Goal: Task Accomplishment & Management: Use online tool/utility

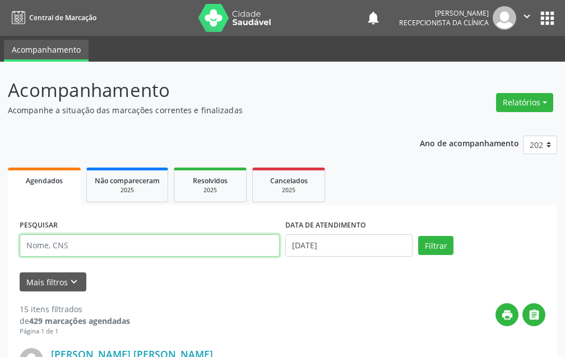
click at [142, 245] on input "text" at bounding box center [150, 245] width 260 height 22
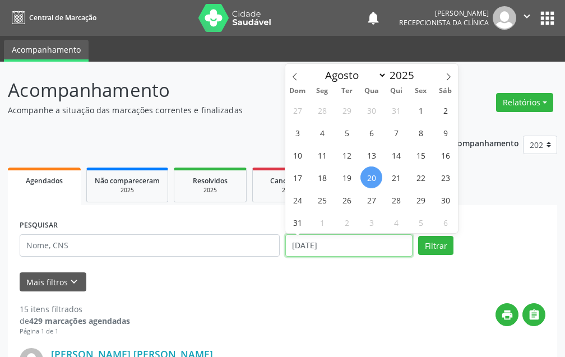
click at [387, 244] on input "[DATE]" at bounding box center [348, 245] width 127 height 22
click at [323, 176] on span "18" at bounding box center [322, 177] width 22 height 22
type input "[DATE]"
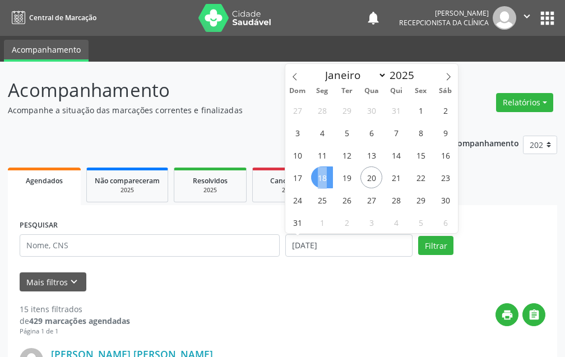
click at [323, 176] on span "18" at bounding box center [322, 177] width 22 height 22
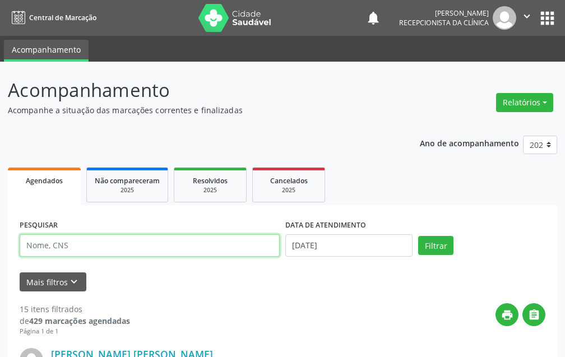
click at [174, 250] on input "text" at bounding box center [150, 245] width 260 height 22
type input "[PERSON_NAME] de"
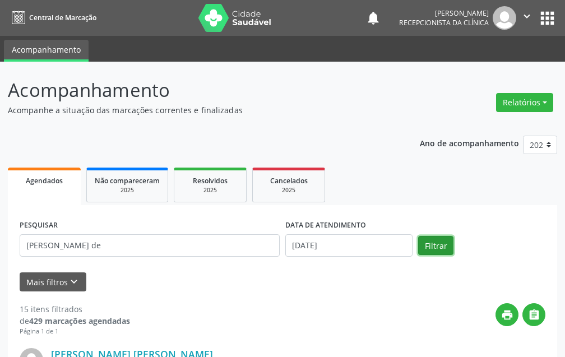
click at [428, 236] on button "Filtrar" at bounding box center [435, 245] width 35 height 19
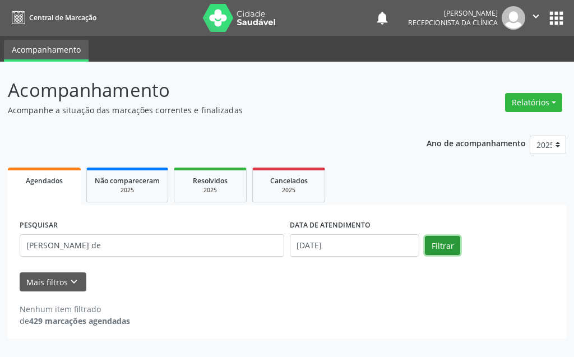
click at [437, 249] on button "Filtrar" at bounding box center [442, 245] width 35 height 19
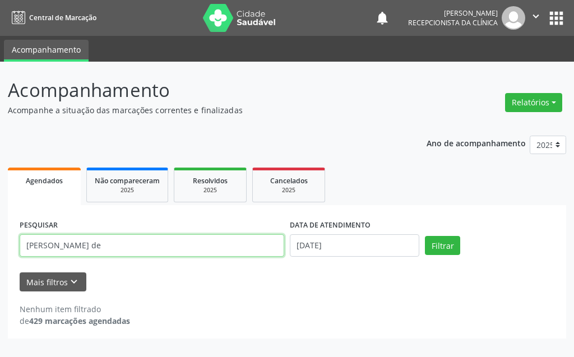
click at [192, 245] on input "[PERSON_NAME] de" at bounding box center [152, 245] width 264 height 22
click at [201, 251] on input "[PERSON_NAME] de" at bounding box center [152, 245] width 264 height 22
click at [183, 247] on input "[PERSON_NAME] de" at bounding box center [152, 245] width 264 height 22
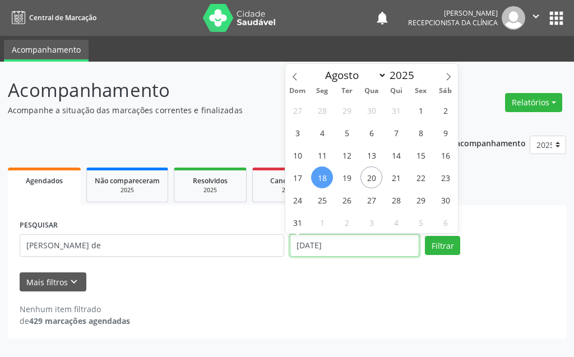
click at [403, 242] on input "[DATE]" at bounding box center [354, 245] width 129 height 22
click at [343, 175] on span "19" at bounding box center [347, 177] width 22 height 22
type input "[DATE]"
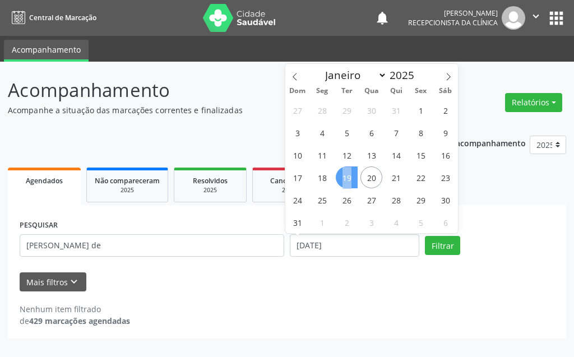
click at [343, 175] on span "19" at bounding box center [347, 177] width 22 height 22
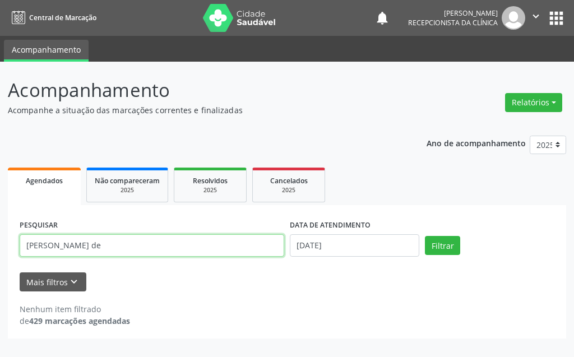
click at [187, 248] on input "[PERSON_NAME] de" at bounding box center [152, 245] width 264 height 22
type input "m"
type input "CONCEICAO MA"
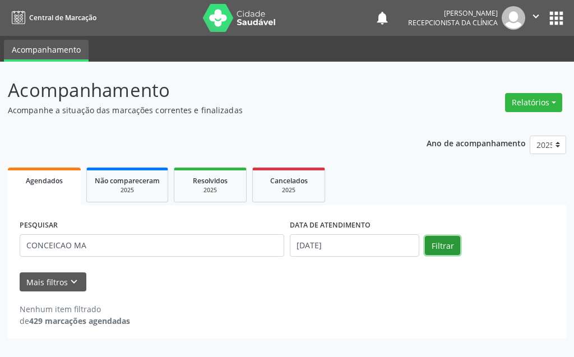
click at [435, 249] on button "Filtrar" at bounding box center [442, 245] width 35 height 19
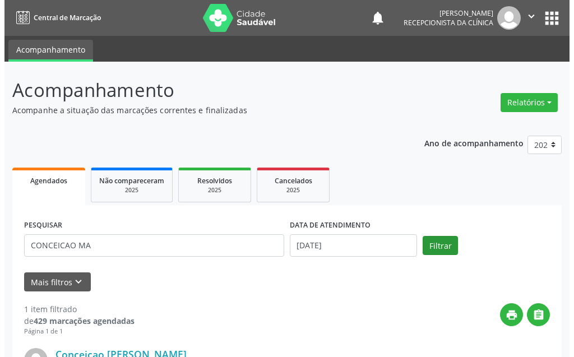
scroll to position [150, 0]
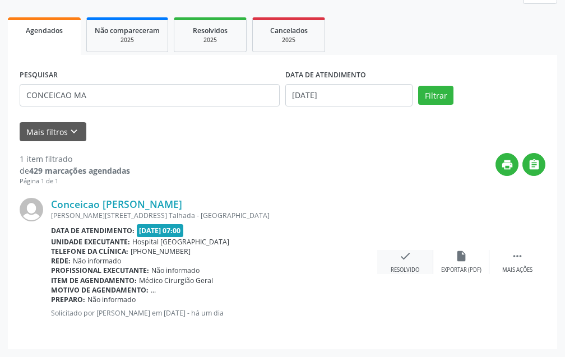
click at [406, 264] on div "check Resolvido" at bounding box center [405, 262] width 56 height 24
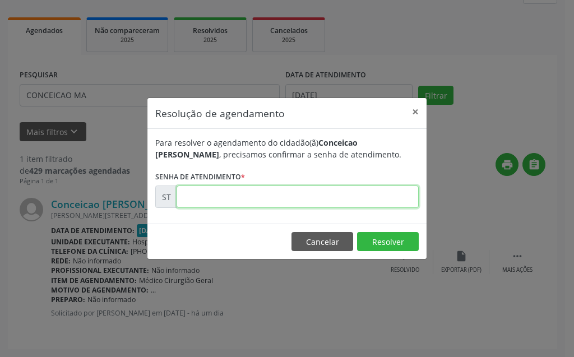
click at [362, 197] on input "text" at bounding box center [298, 196] width 242 height 22
type input "00016685"
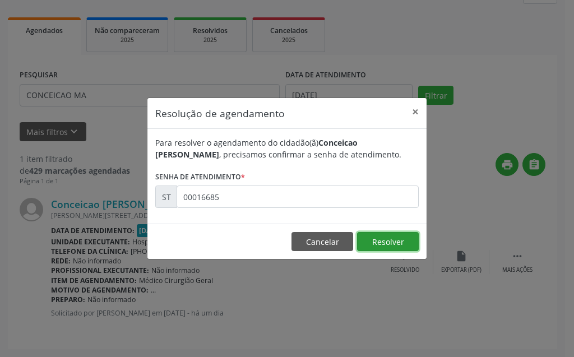
click at [383, 243] on button "Resolver" at bounding box center [388, 241] width 62 height 19
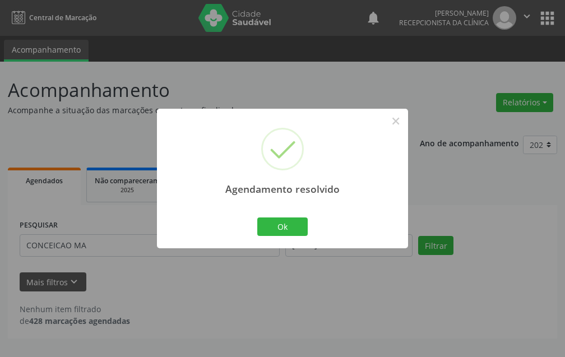
scroll to position [0, 0]
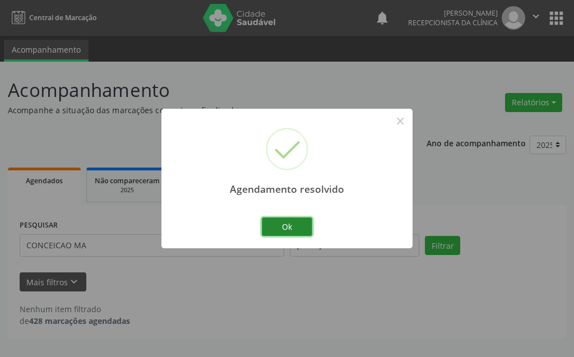
click at [285, 220] on button "Ok" at bounding box center [287, 226] width 50 height 19
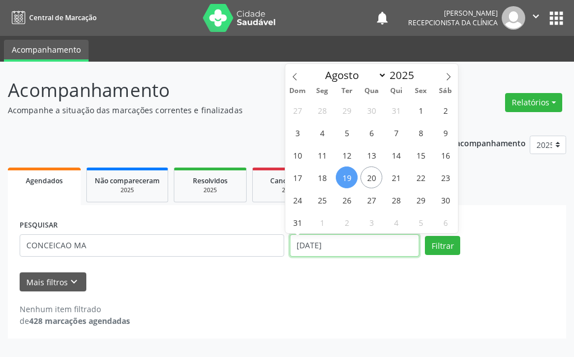
click at [371, 245] on input "[DATE]" at bounding box center [354, 245] width 129 height 22
click at [330, 154] on span "11" at bounding box center [322, 155] width 22 height 22
type input "[DATE]"
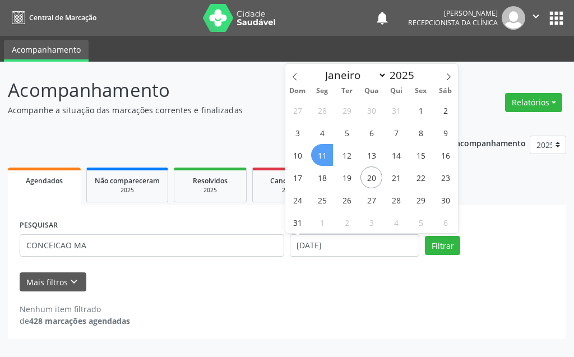
click at [330, 154] on span "11" at bounding box center [322, 155] width 22 height 22
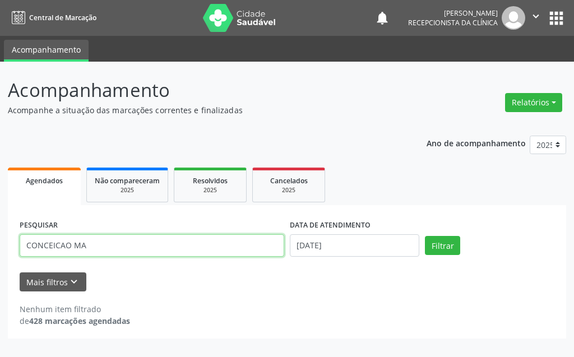
click at [214, 245] on input "CONCEICAO MA" at bounding box center [152, 245] width 264 height 22
type input "C"
click at [117, 243] on input "severino pe" at bounding box center [152, 245] width 264 height 22
type input "[PERSON_NAME]"
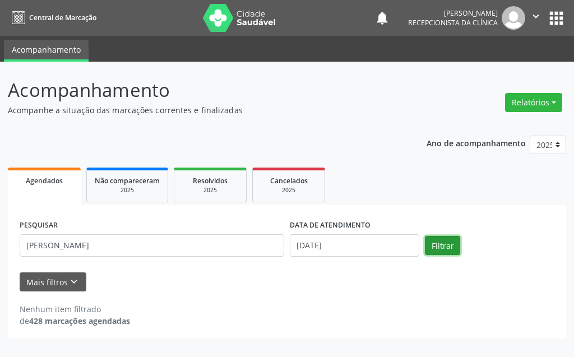
click at [450, 242] on button "Filtrar" at bounding box center [442, 245] width 35 height 19
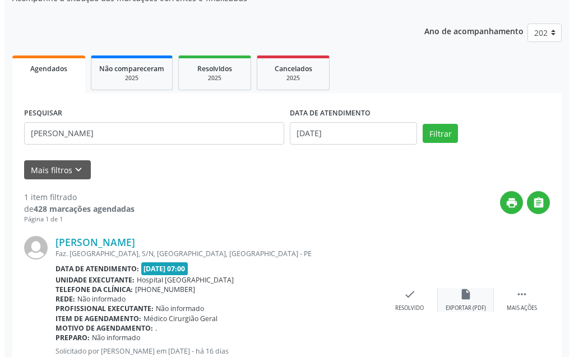
scroll to position [150, 0]
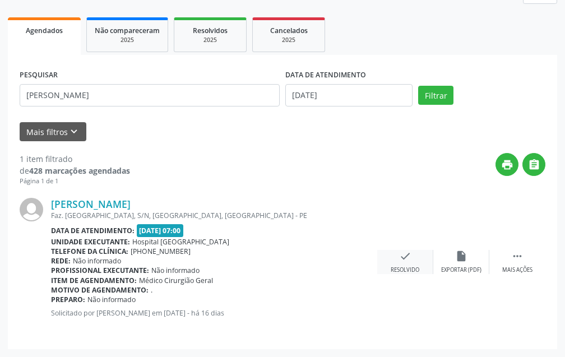
click at [408, 258] on icon "check" at bounding box center [405, 256] width 12 height 12
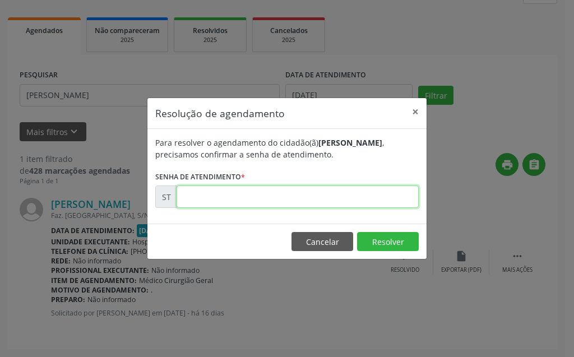
click at [326, 197] on input "text" at bounding box center [298, 196] width 242 height 22
type input "00014853"
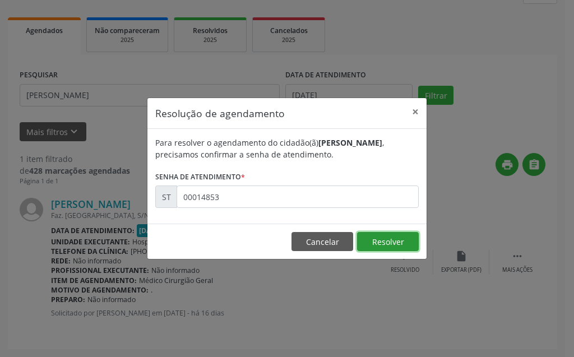
click at [387, 240] on button "Resolver" at bounding box center [388, 241] width 62 height 19
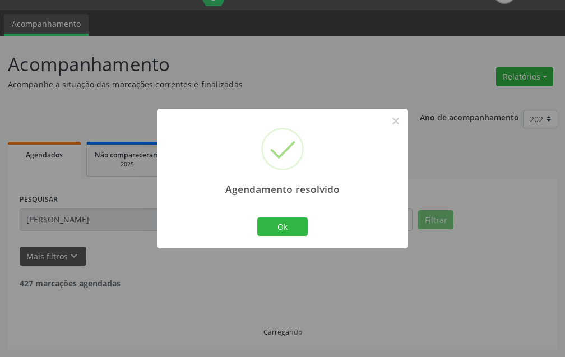
scroll to position [0, 0]
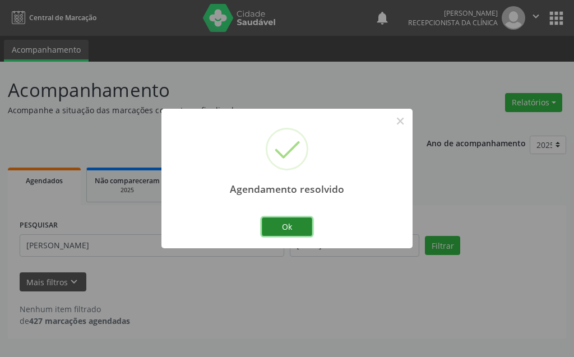
click at [288, 220] on button "Ok" at bounding box center [287, 226] width 50 height 19
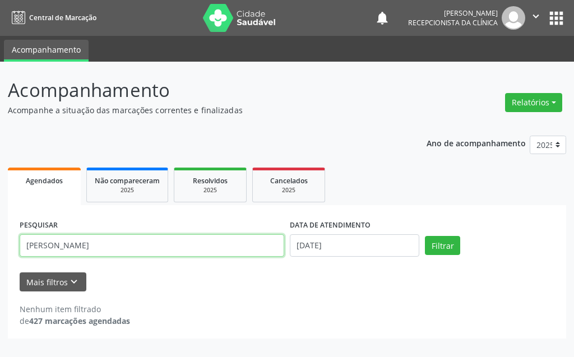
click at [120, 248] on input "[PERSON_NAME]" at bounding box center [152, 245] width 264 height 22
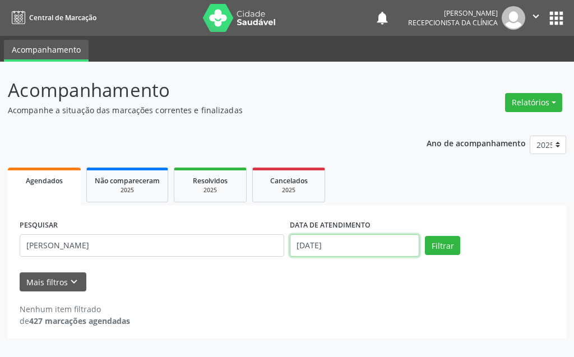
click at [305, 243] on input "[DATE]" at bounding box center [354, 245] width 129 height 22
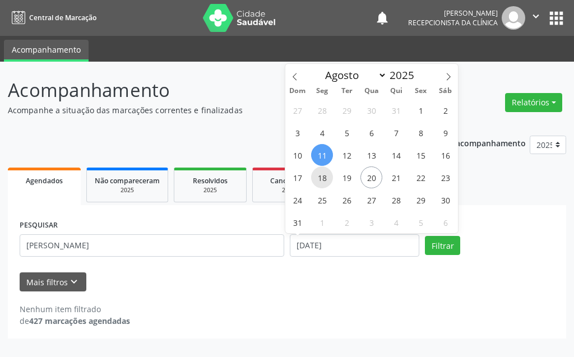
click at [320, 184] on span "18" at bounding box center [322, 177] width 22 height 22
type input "[DATE]"
click at [320, 184] on span "18" at bounding box center [322, 177] width 22 height 22
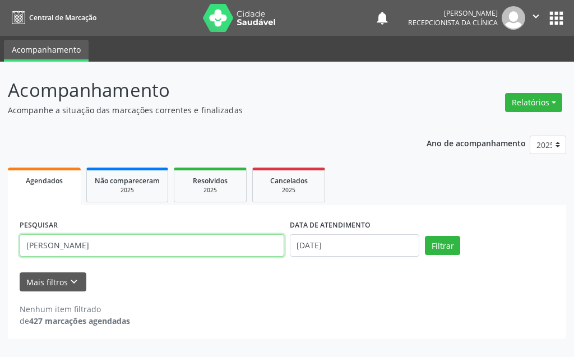
click at [184, 249] on input "[PERSON_NAME]" at bounding box center [152, 245] width 264 height 22
type input "s"
type input "vanete an"
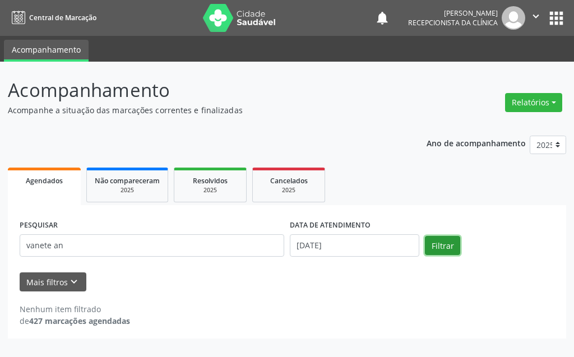
click at [438, 248] on button "Filtrar" at bounding box center [442, 245] width 35 height 19
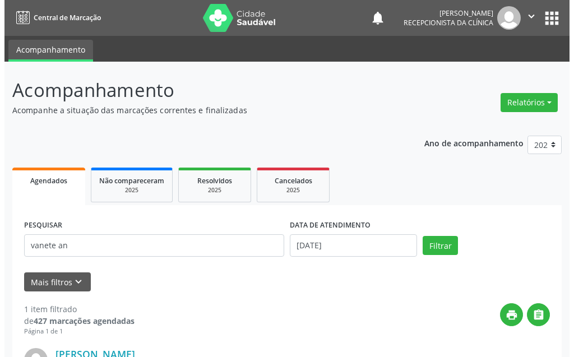
scroll to position [112, 0]
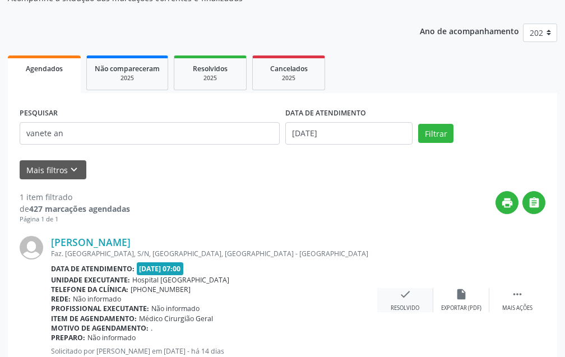
click at [407, 299] on icon "check" at bounding box center [405, 294] width 12 height 12
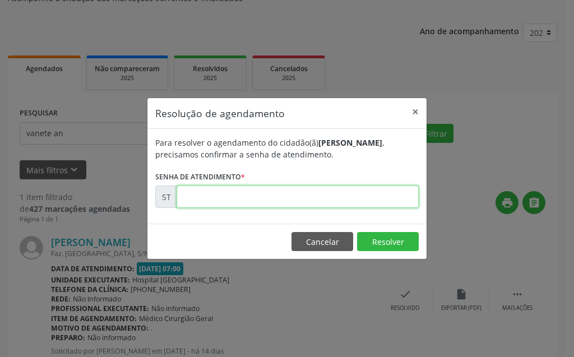
click at [331, 201] on input "text" at bounding box center [298, 196] width 242 height 22
type input "00015278"
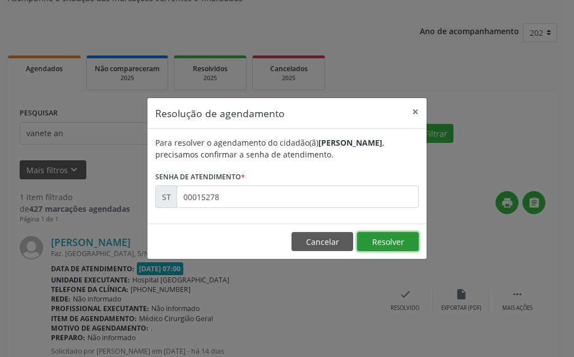
click at [398, 238] on button "Resolver" at bounding box center [388, 241] width 62 height 19
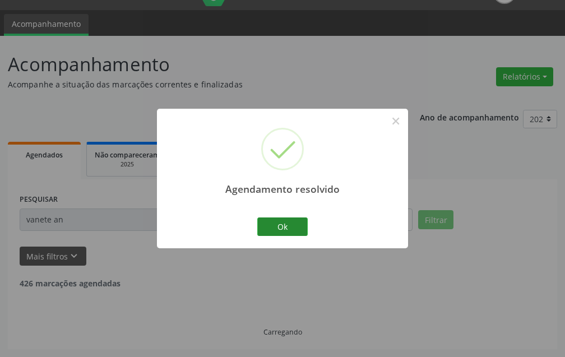
scroll to position [0, 0]
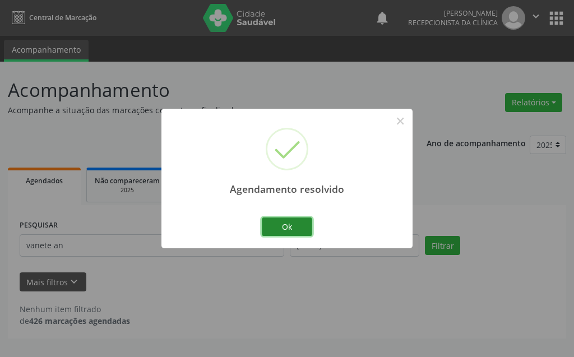
click at [296, 226] on button "Ok" at bounding box center [287, 226] width 50 height 19
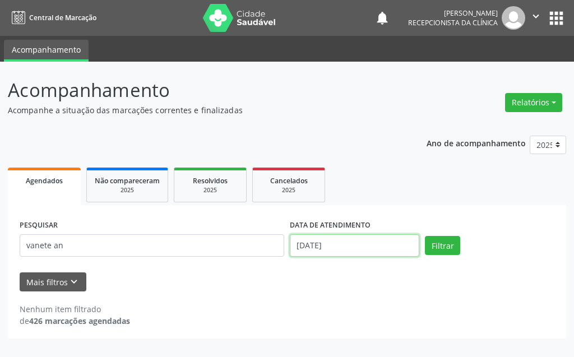
click at [328, 244] on input "[DATE]" at bounding box center [354, 245] width 129 height 22
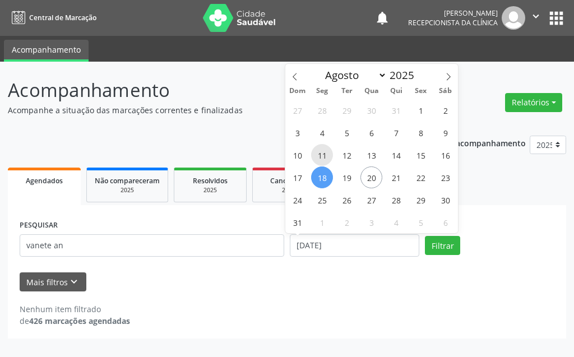
click at [318, 157] on span "11" at bounding box center [322, 155] width 22 height 22
type input "[DATE]"
click at [318, 157] on span "11" at bounding box center [322, 155] width 22 height 22
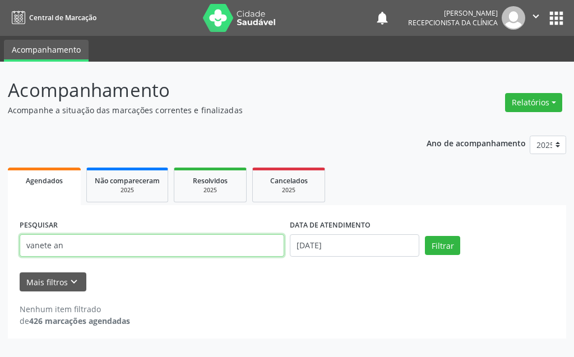
click at [217, 249] on input "vanete an" at bounding box center [152, 245] width 264 height 22
type input "v"
type input "gleyc"
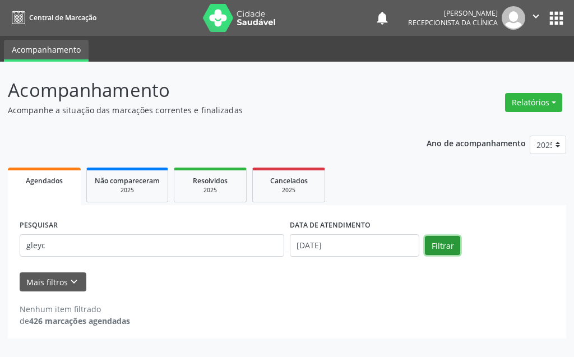
click at [438, 240] on button "Filtrar" at bounding box center [442, 245] width 35 height 19
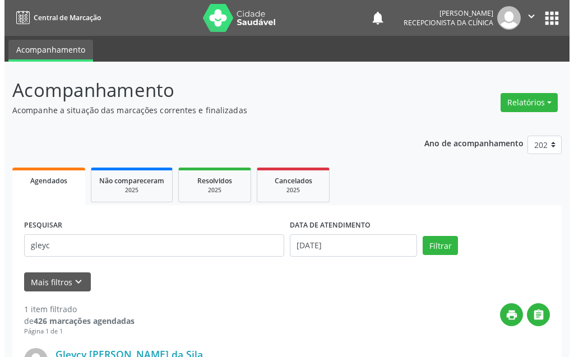
scroll to position [112, 0]
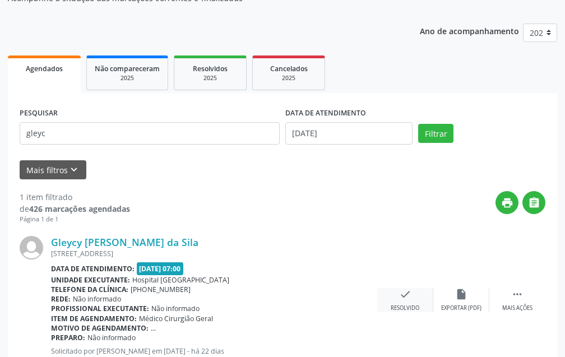
click at [401, 304] on div "Resolvido" at bounding box center [405, 308] width 29 height 8
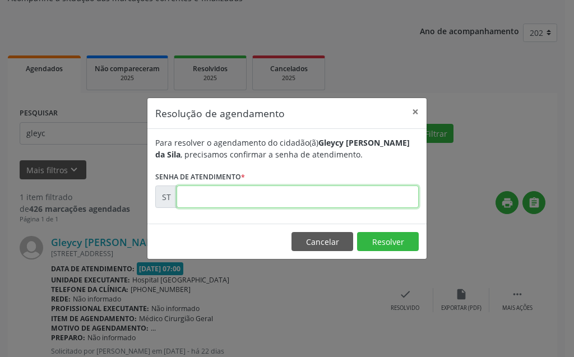
click at [378, 193] on input "text" at bounding box center [298, 196] width 242 height 22
type input "00013572"
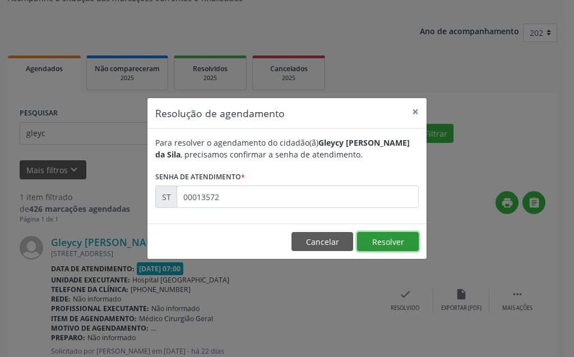
click at [389, 245] on button "Resolver" at bounding box center [388, 241] width 62 height 19
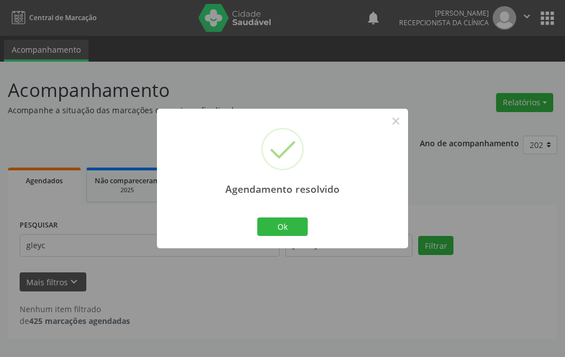
scroll to position [0, 0]
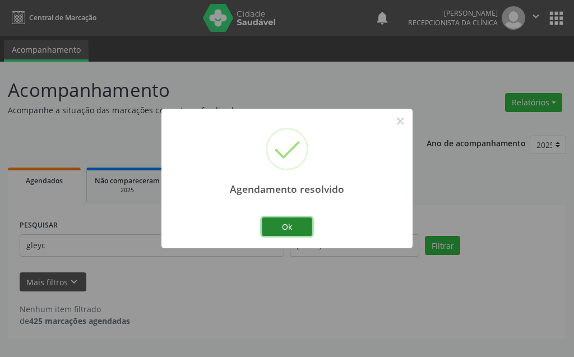
click at [304, 231] on button "Ok" at bounding box center [287, 226] width 50 height 19
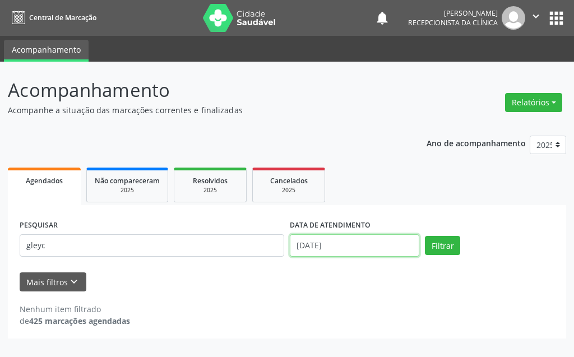
click at [336, 252] on input "[DATE]" at bounding box center [354, 245] width 129 height 22
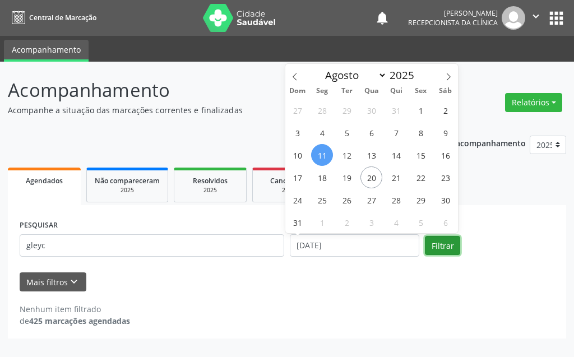
click at [438, 248] on button "Filtrar" at bounding box center [442, 245] width 35 height 19
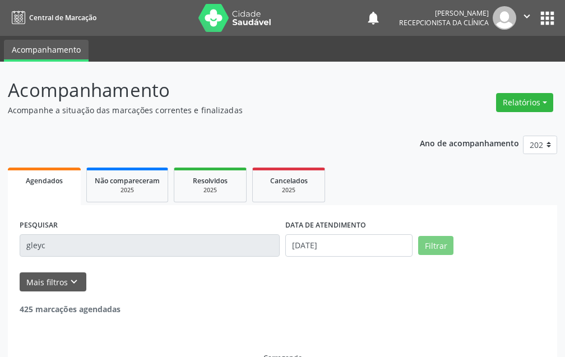
click at [127, 243] on input "gleyc" at bounding box center [150, 245] width 260 height 22
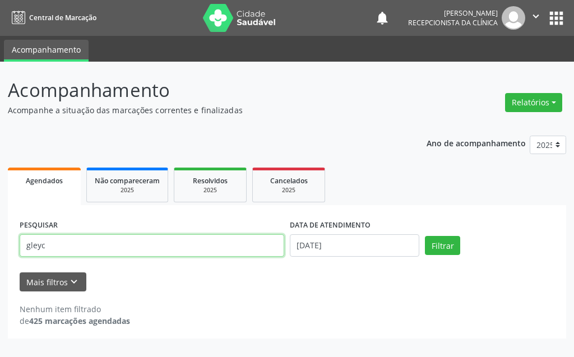
click at [125, 246] on input "gleyc" at bounding box center [152, 245] width 264 height 22
type input "g"
type input "edilma"
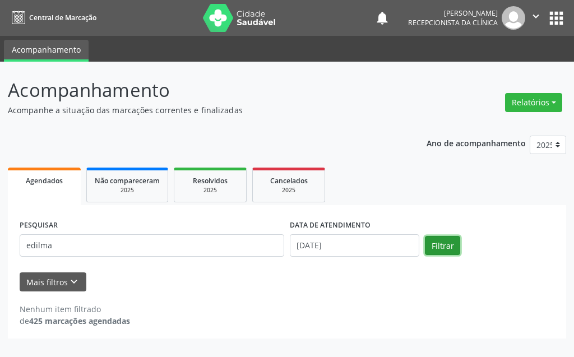
click at [446, 247] on button "Filtrar" at bounding box center [442, 245] width 35 height 19
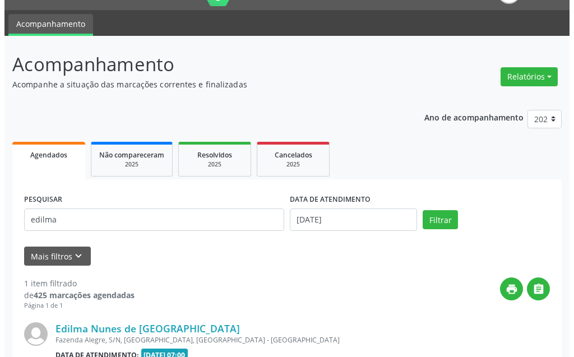
scroll to position [150, 0]
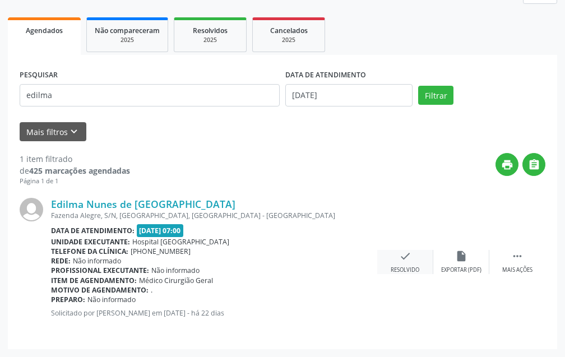
click at [407, 250] on icon "check" at bounding box center [405, 256] width 12 height 12
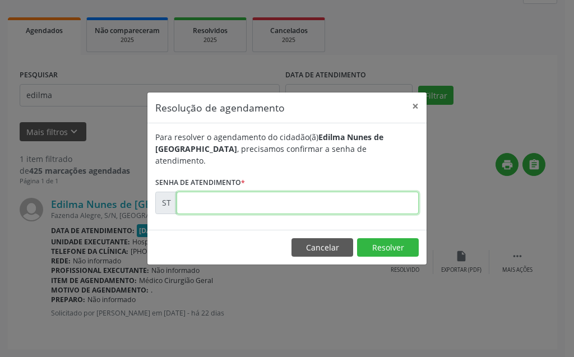
click at [392, 196] on input "text" at bounding box center [298, 203] width 242 height 22
type input "00013550"
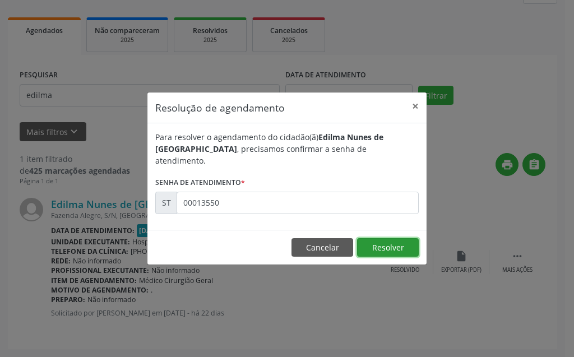
click at [400, 240] on button "Resolver" at bounding box center [388, 247] width 62 height 19
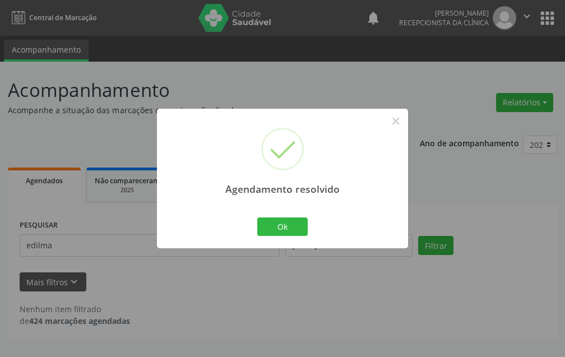
scroll to position [0, 0]
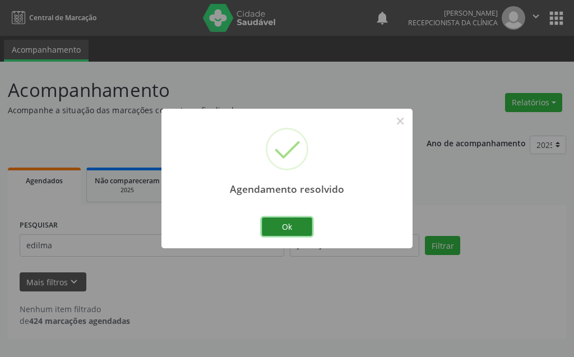
click at [287, 230] on button "Ok" at bounding box center [287, 226] width 50 height 19
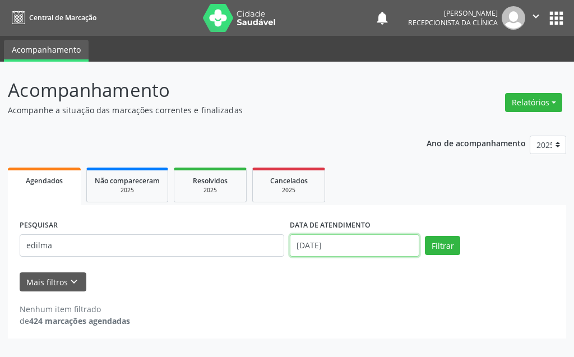
click at [346, 242] on input "[DATE]" at bounding box center [354, 245] width 129 height 22
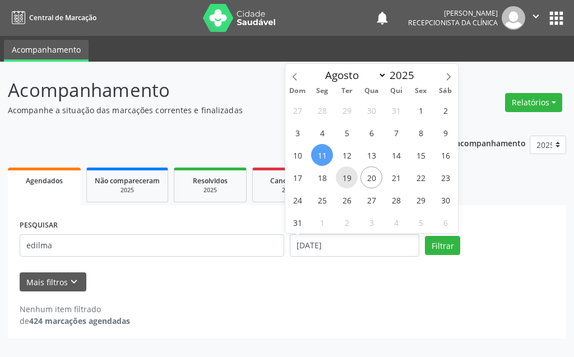
click at [351, 179] on span "19" at bounding box center [347, 177] width 22 height 22
type input "[DATE]"
click at [351, 179] on span "19" at bounding box center [347, 177] width 22 height 22
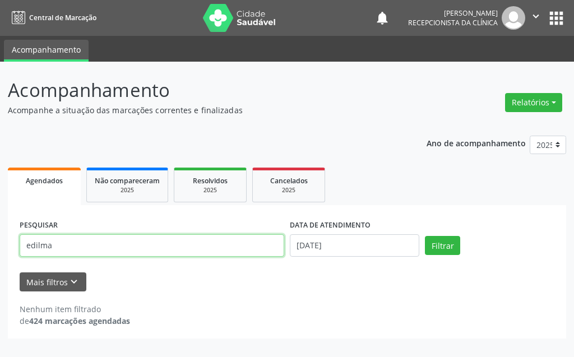
click at [217, 249] on input "edilma" at bounding box center [152, 245] width 264 height 22
type input "e"
type input "EMANUELE"
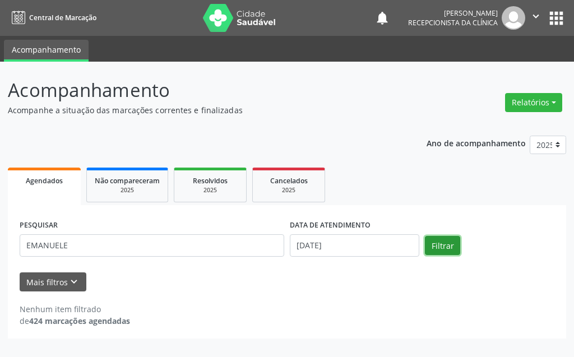
click at [437, 245] on button "Filtrar" at bounding box center [442, 245] width 35 height 19
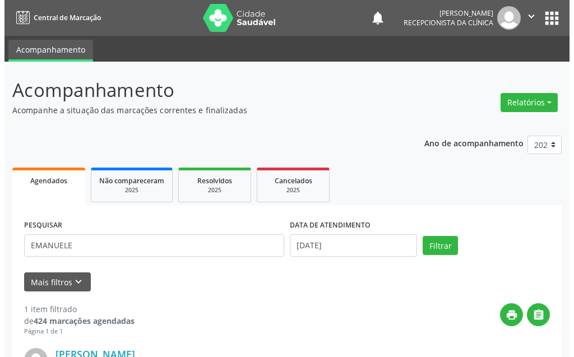
scroll to position [150, 0]
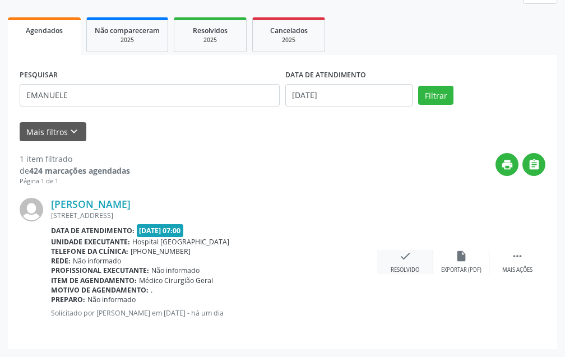
click at [410, 257] on icon "check" at bounding box center [405, 256] width 12 height 12
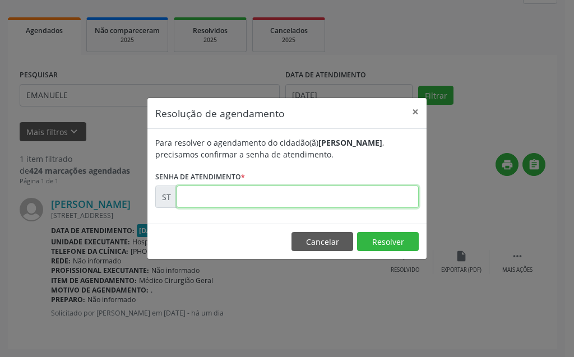
click at [369, 189] on input "text" at bounding box center [298, 196] width 242 height 22
type input "00016712"
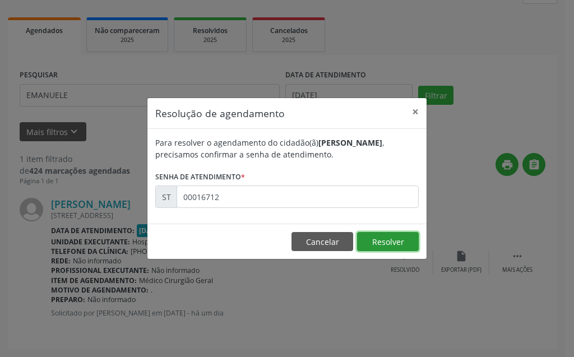
click at [403, 237] on button "Resolver" at bounding box center [388, 241] width 62 height 19
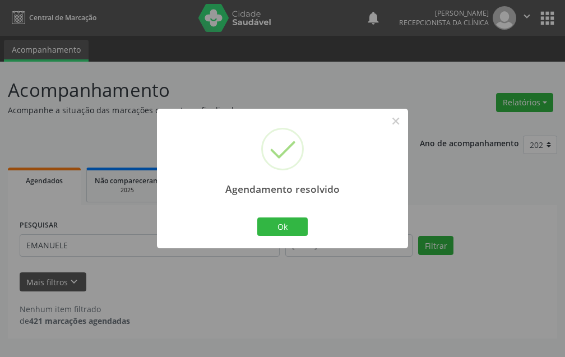
scroll to position [0, 0]
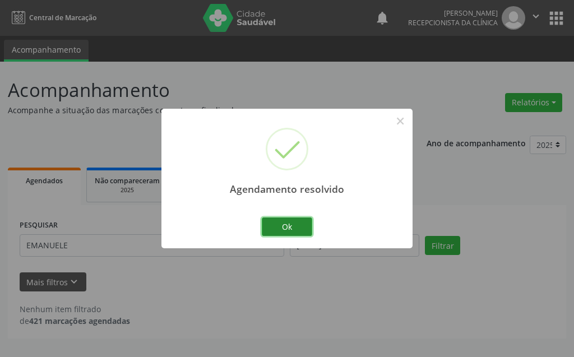
click at [267, 224] on button "Ok" at bounding box center [287, 226] width 50 height 19
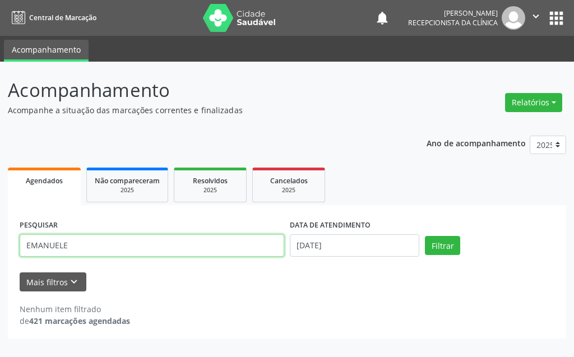
click at [203, 240] on input "EMANUELE" at bounding box center [152, 245] width 264 height 22
type input "E"
type input "[US_STATE] [GEOGRAPHIC_DATA]"
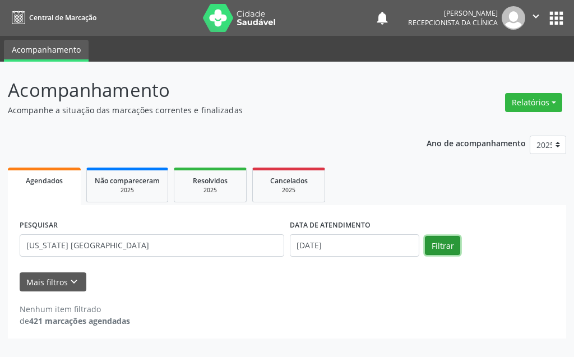
click at [454, 248] on button "Filtrar" at bounding box center [442, 245] width 35 height 19
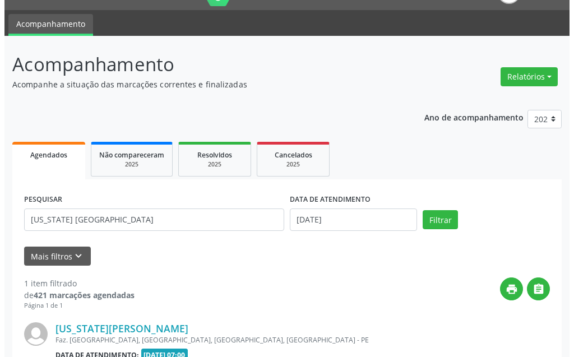
scroll to position [150, 0]
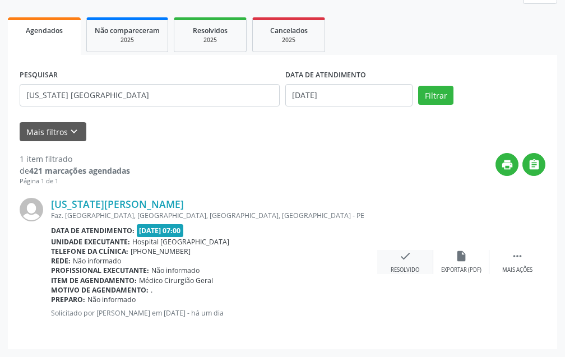
click at [410, 256] on icon "check" at bounding box center [405, 256] width 12 height 12
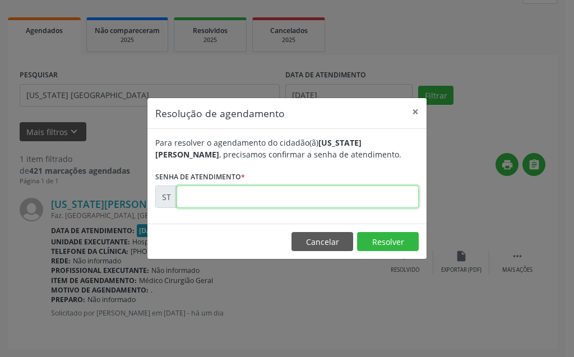
click at [357, 197] on input "text" at bounding box center [298, 196] width 242 height 22
type input "00016658"
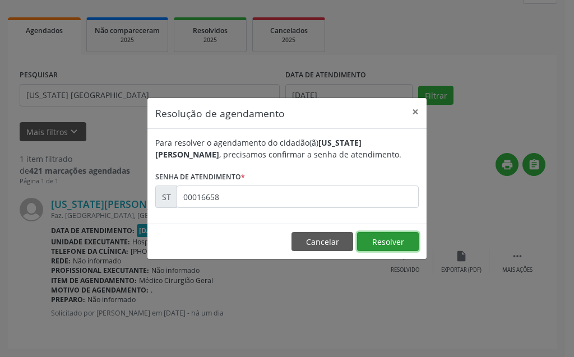
click at [380, 248] on button "Resolver" at bounding box center [388, 241] width 62 height 19
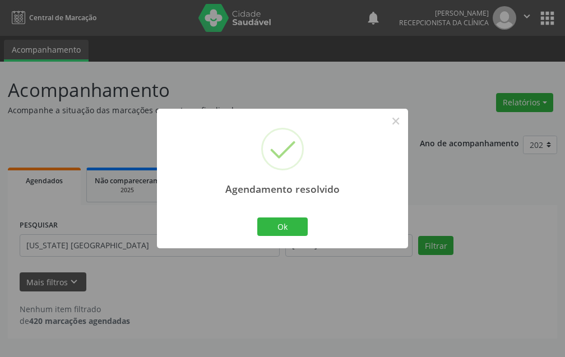
scroll to position [0, 0]
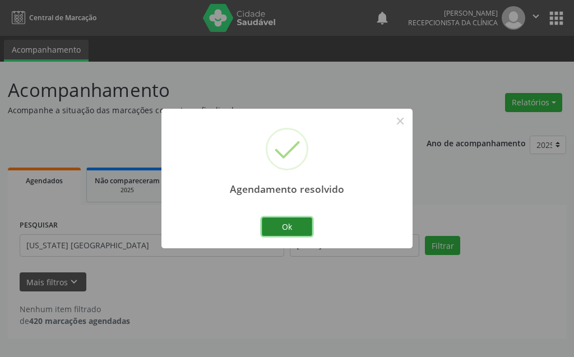
click at [276, 235] on button "Ok" at bounding box center [287, 226] width 50 height 19
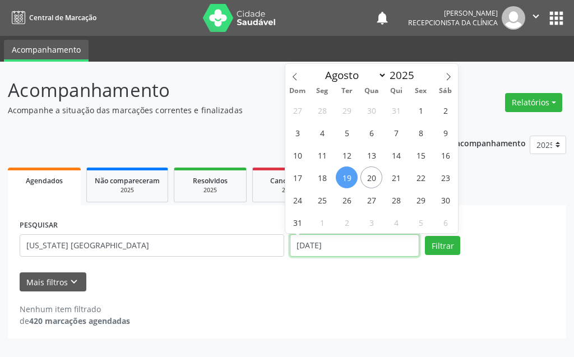
click at [352, 248] on input "[DATE]" at bounding box center [354, 245] width 129 height 22
click at [325, 173] on span "18" at bounding box center [322, 177] width 22 height 22
type input "[DATE]"
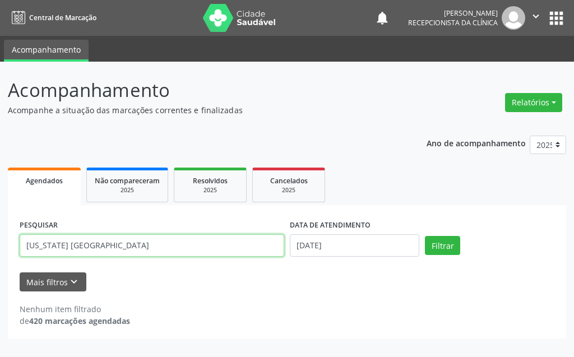
click at [205, 250] on input "[US_STATE] [GEOGRAPHIC_DATA]" at bounding box center [152, 245] width 264 height 22
type input "G"
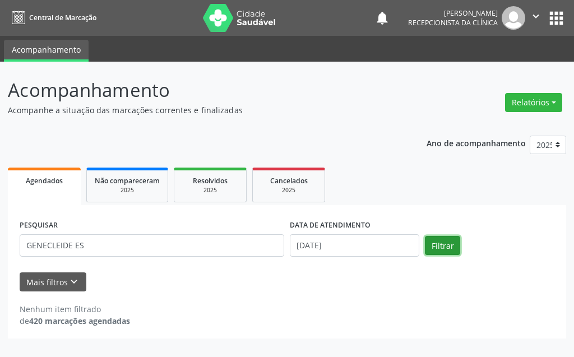
click at [452, 244] on button "Filtrar" at bounding box center [442, 245] width 35 height 19
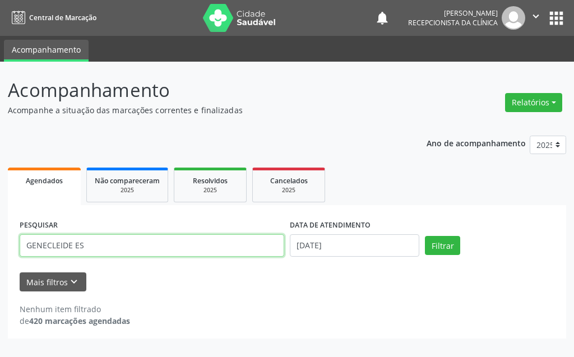
click at [136, 245] on input "GENECLEIDE ES" at bounding box center [152, 245] width 264 height 22
type input "GENICLEIDE"
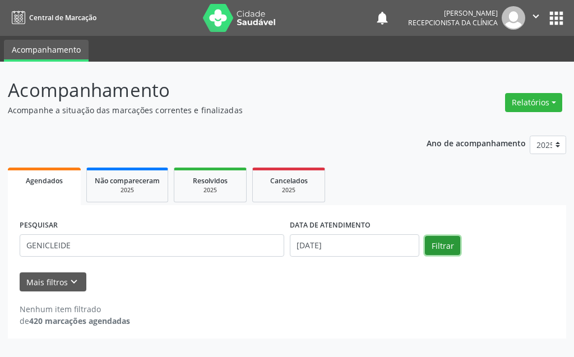
click at [448, 240] on button "Filtrar" at bounding box center [442, 245] width 35 height 19
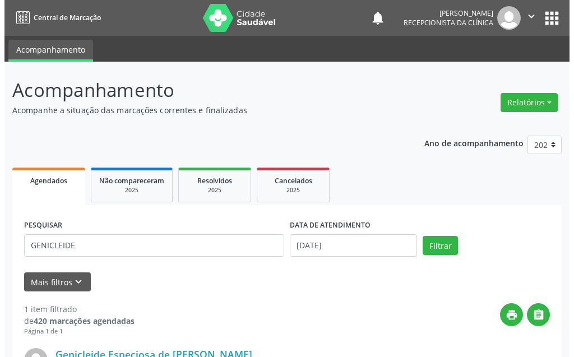
scroll to position [150, 0]
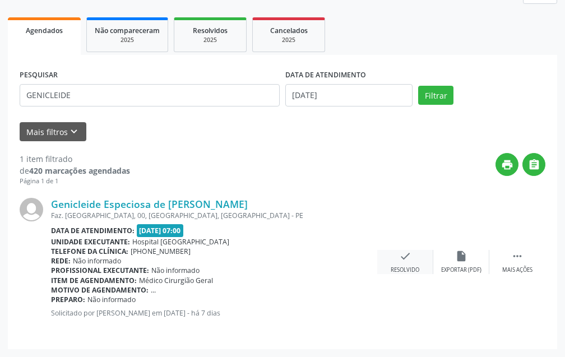
click at [408, 261] on icon "check" at bounding box center [405, 256] width 12 height 12
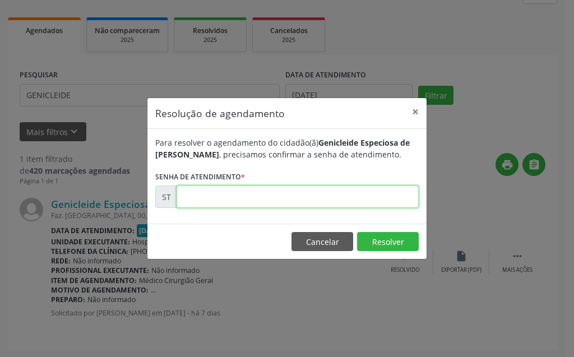
click at [323, 203] on input "text" at bounding box center [298, 196] width 242 height 22
type input "00016102"
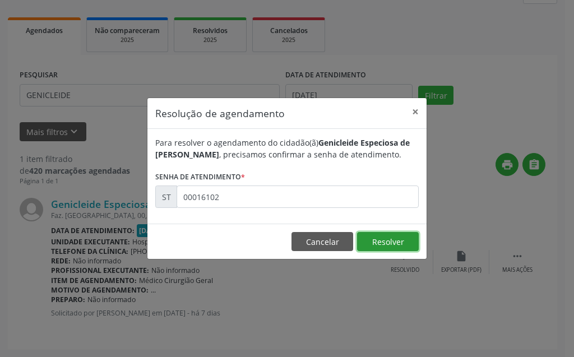
click at [389, 240] on button "Resolver" at bounding box center [388, 241] width 62 height 19
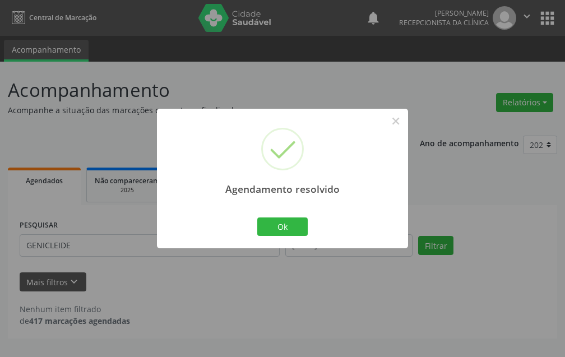
scroll to position [0, 0]
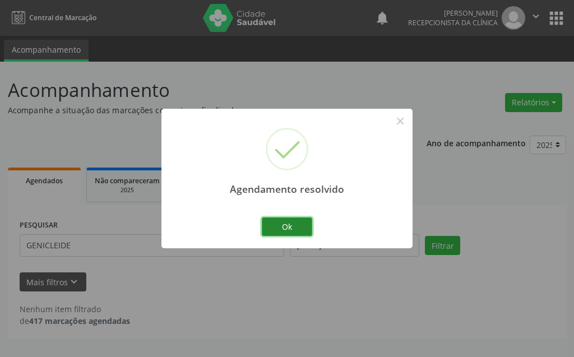
drag, startPoint x: 304, startPoint y: 226, endPoint x: 310, endPoint y: 227, distance: 5.9
click at [310, 227] on button "Ok" at bounding box center [287, 226] width 50 height 19
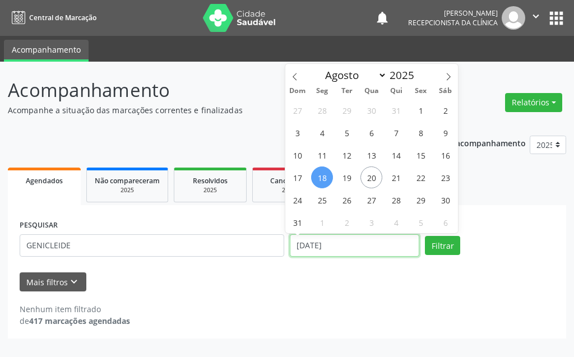
click at [357, 250] on input "[DATE]" at bounding box center [354, 245] width 129 height 22
click at [352, 173] on span "19" at bounding box center [347, 177] width 22 height 22
type input "[DATE]"
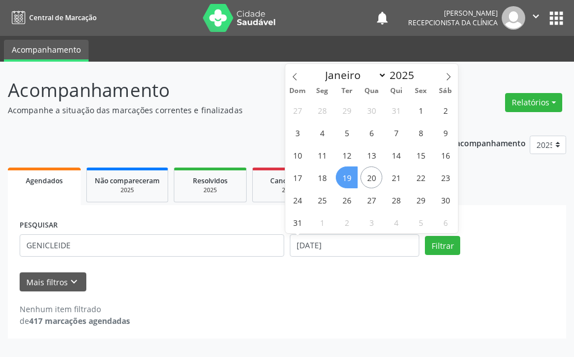
click at [352, 173] on span "19" at bounding box center [347, 177] width 22 height 22
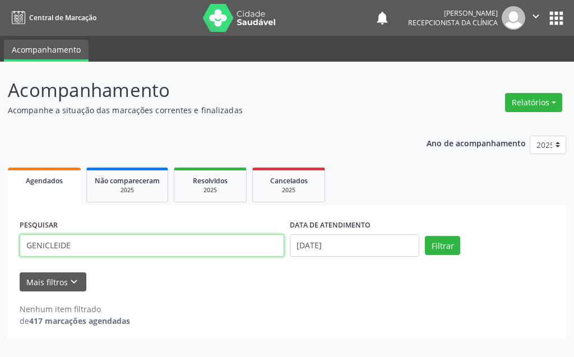
click at [221, 244] on input "GENICLEIDE" at bounding box center [152, 245] width 264 height 22
type input "G"
type input "CAMILA NA"
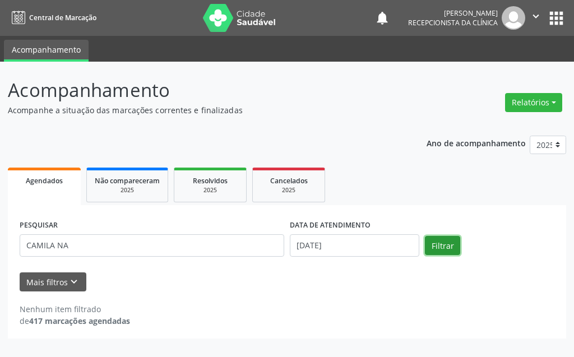
click at [448, 248] on button "Filtrar" at bounding box center [442, 245] width 35 height 19
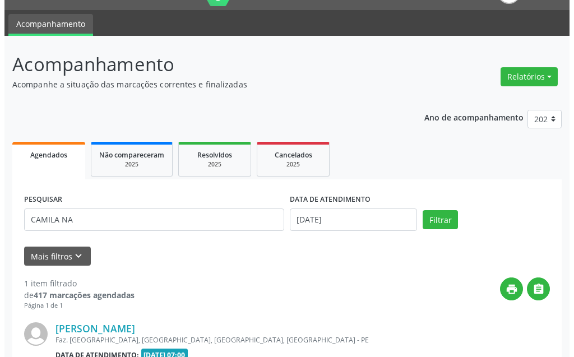
scroll to position [138, 0]
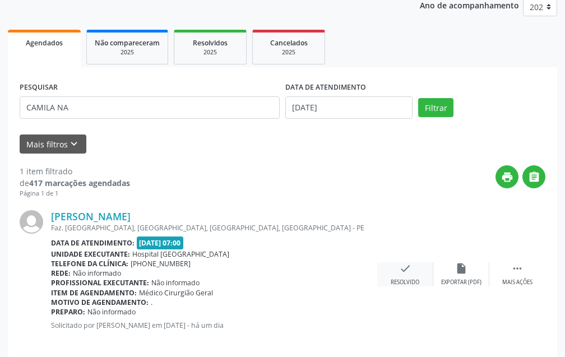
click at [399, 270] on icon "check" at bounding box center [405, 268] width 12 height 12
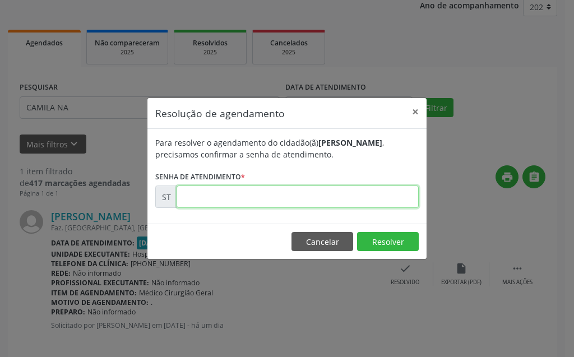
click at [329, 198] on input "text" at bounding box center [298, 196] width 242 height 22
type input "00016657"
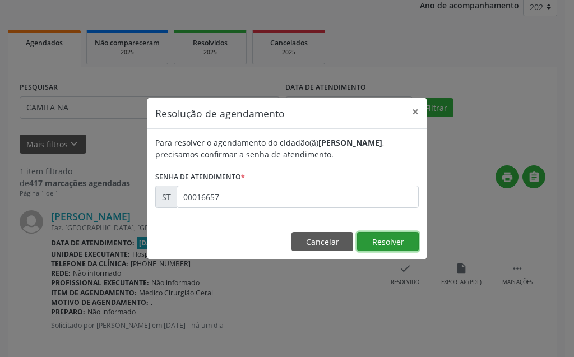
click at [411, 247] on button "Resolver" at bounding box center [388, 241] width 62 height 19
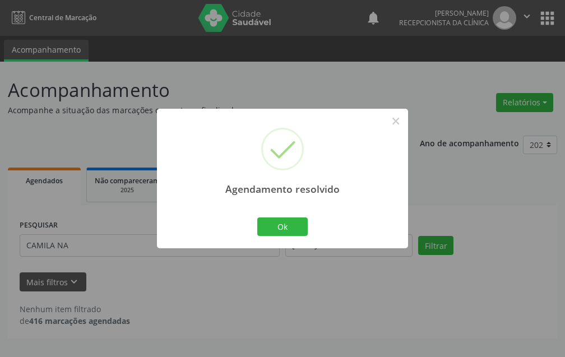
scroll to position [0, 0]
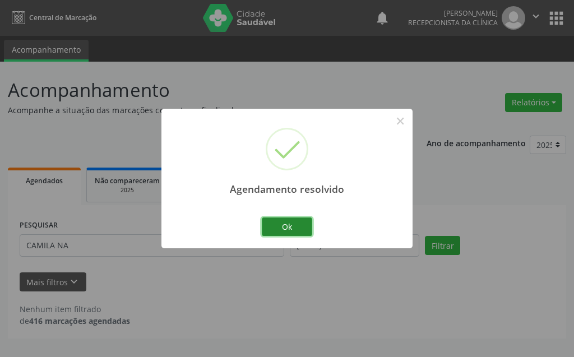
click at [270, 231] on button "Ok" at bounding box center [287, 226] width 50 height 19
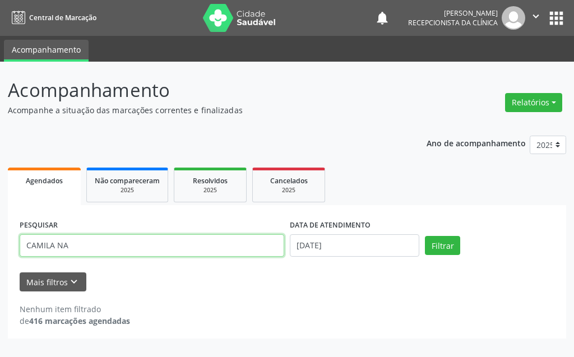
click at [191, 239] on input "CAMILA NA" at bounding box center [152, 245] width 264 height 22
type input "C"
type input "[PERSON_NAME]"
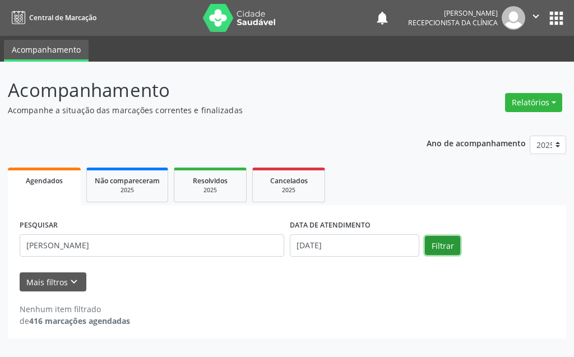
click at [442, 242] on button "Filtrar" at bounding box center [442, 245] width 35 height 19
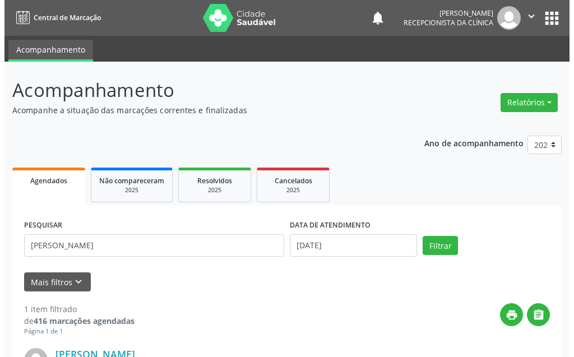
scroll to position [150, 0]
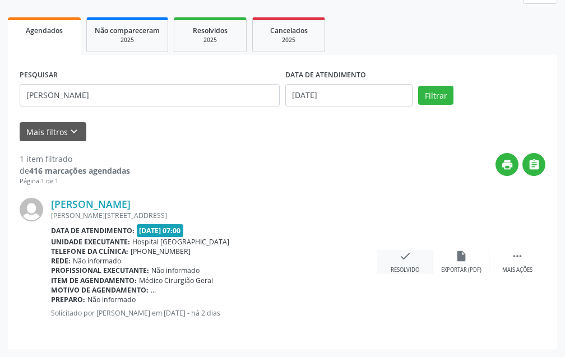
click at [413, 263] on div "check Resolvido" at bounding box center [405, 262] width 56 height 24
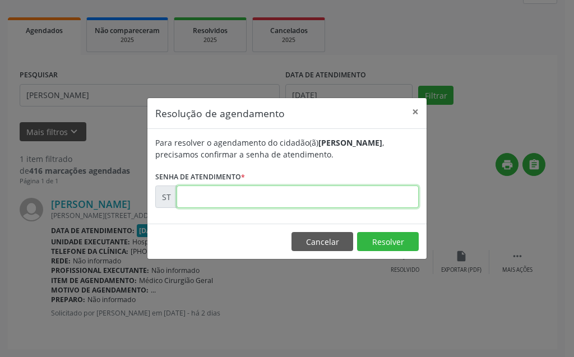
click at [355, 195] on input "text" at bounding box center [298, 196] width 242 height 22
type input "00016602"
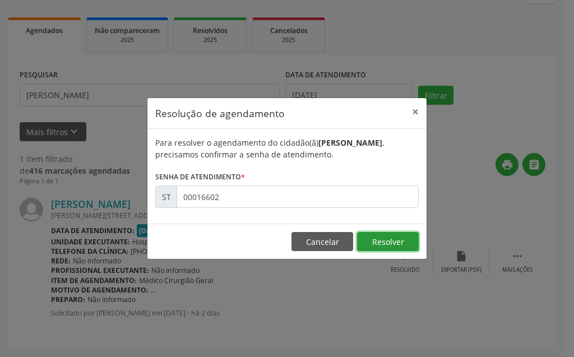
click at [393, 243] on button "Resolver" at bounding box center [388, 241] width 62 height 19
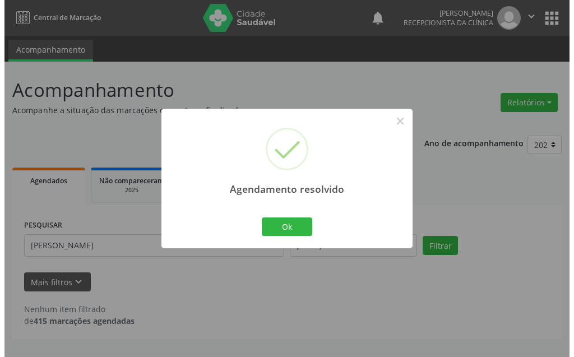
scroll to position [0, 0]
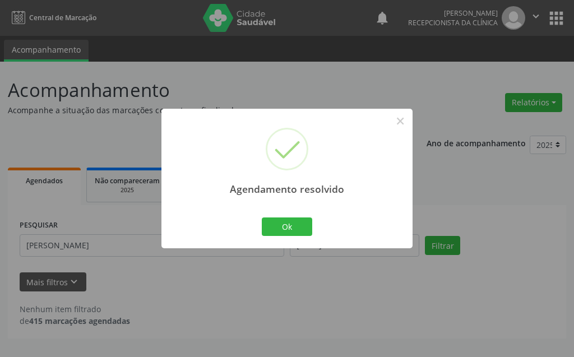
drag, startPoint x: 393, startPoint y: 243, endPoint x: 369, endPoint y: 236, distance: 25.0
click at [389, 248] on div "Agendamento resolvido × Ok Cancel" at bounding box center [286, 179] width 251 height 140
